Goal: Information Seeking & Learning: Learn about a topic

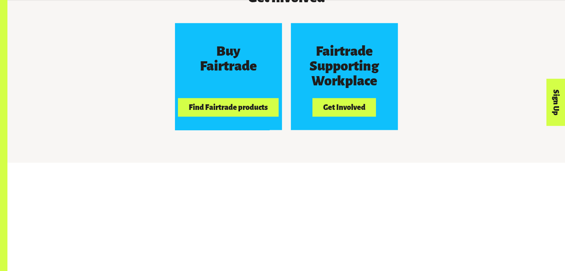
scroll to position [714, 0]
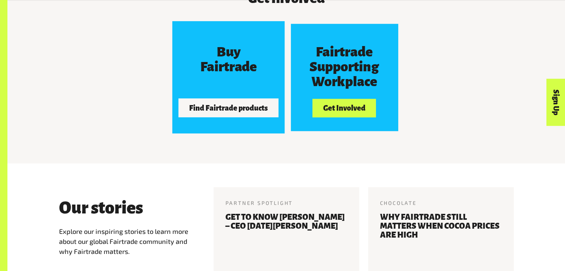
click at [239, 107] on button "Find Fairtrade products" at bounding box center [228, 108] width 100 height 19
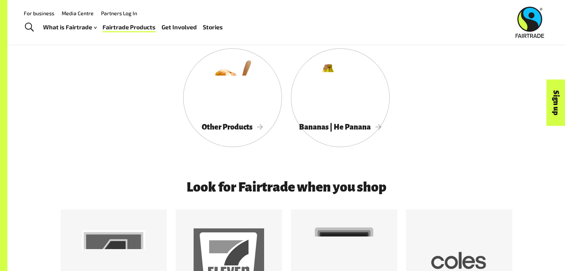
scroll to position [517, 0]
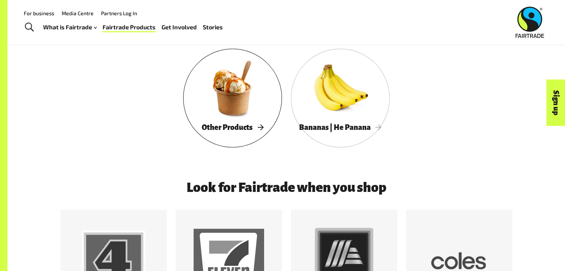
click at [238, 119] on div at bounding box center [232, 88] width 99 height 64
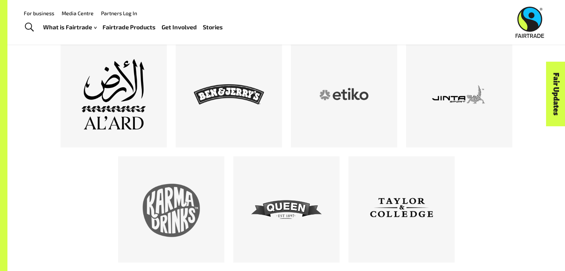
scroll to position [436, 0]
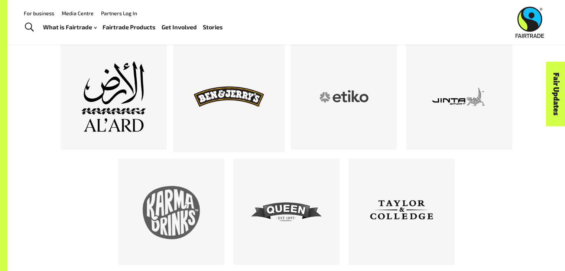
click at [197, 77] on div at bounding box center [229, 97] width 71 height 71
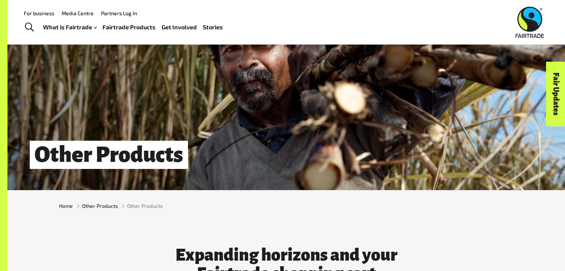
scroll to position [0, 0]
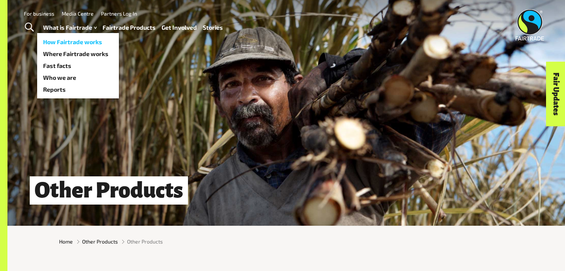
click at [77, 44] on link "How Fairtrade works" at bounding box center [78, 42] width 82 height 12
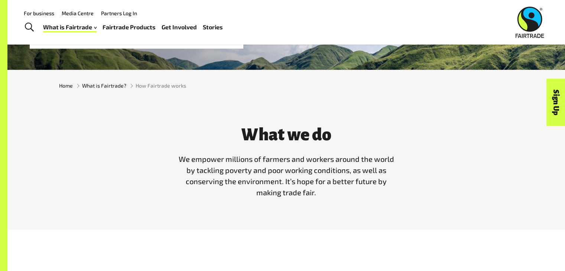
scroll to position [156, 0]
click at [145, 30] on link "Fairtrade Products" at bounding box center [129, 27] width 53 height 11
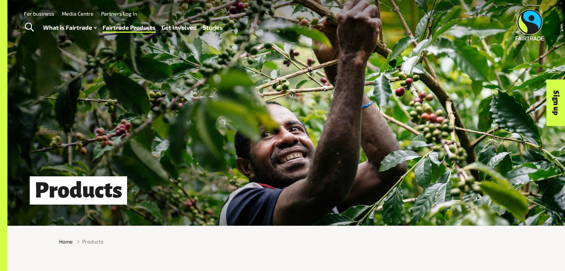
click at [145, 30] on link "Fairtrade Products" at bounding box center [129, 27] width 53 height 11
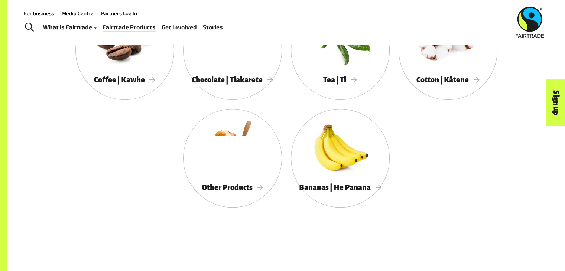
scroll to position [456, 0]
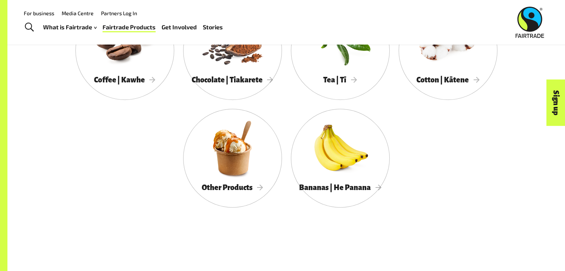
click at [245, 118] on link "Other Products" at bounding box center [232, 158] width 99 height 99
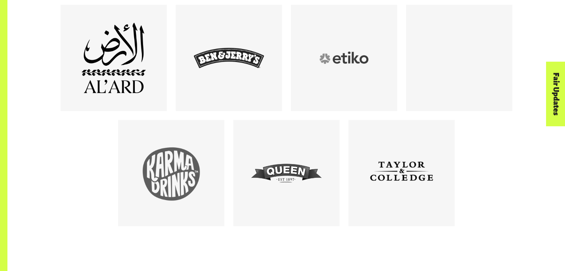
scroll to position [476, 0]
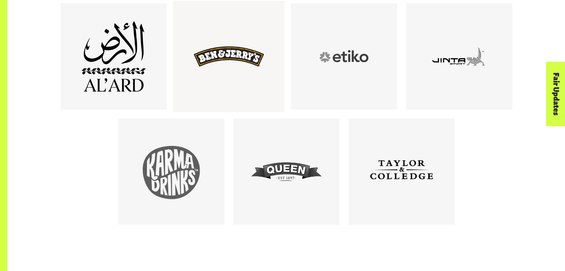
click at [257, 88] on div at bounding box center [229, 57] width 71 height 71
